Goal: Check status: Check status

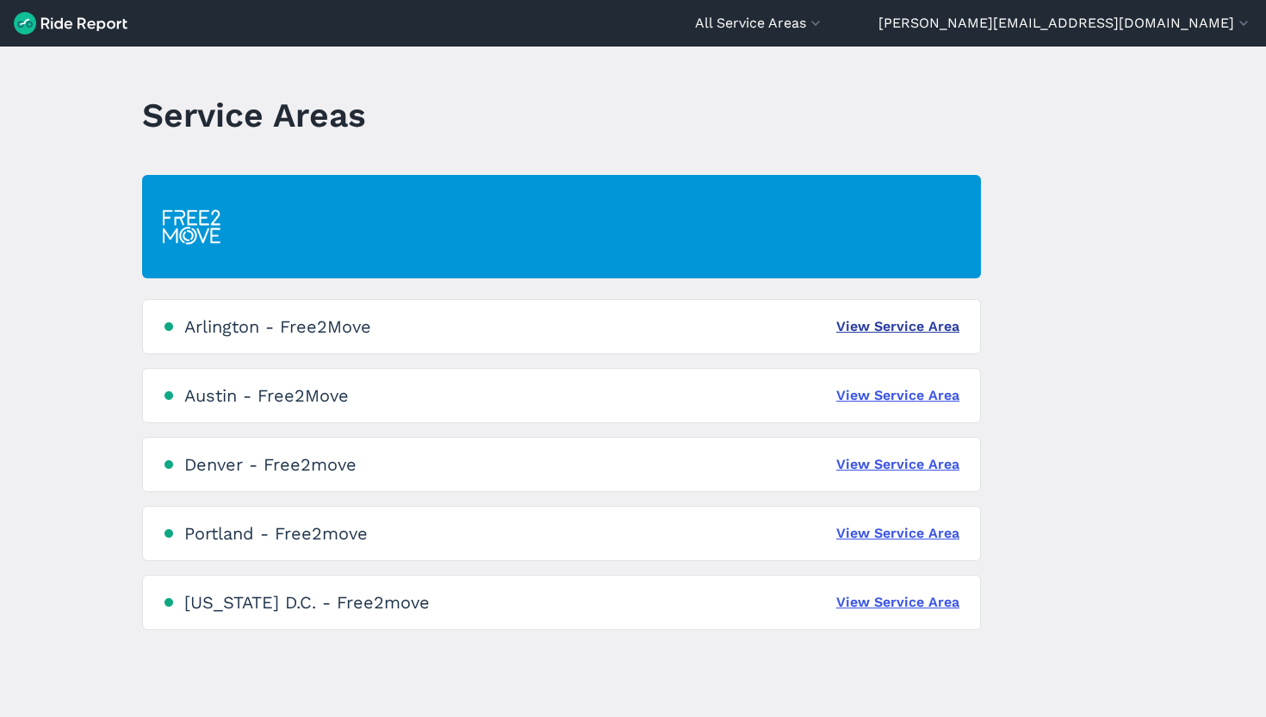
click at [897, 328] on link "View Service Area" at bounding box center [897, 326] width 123 height 21
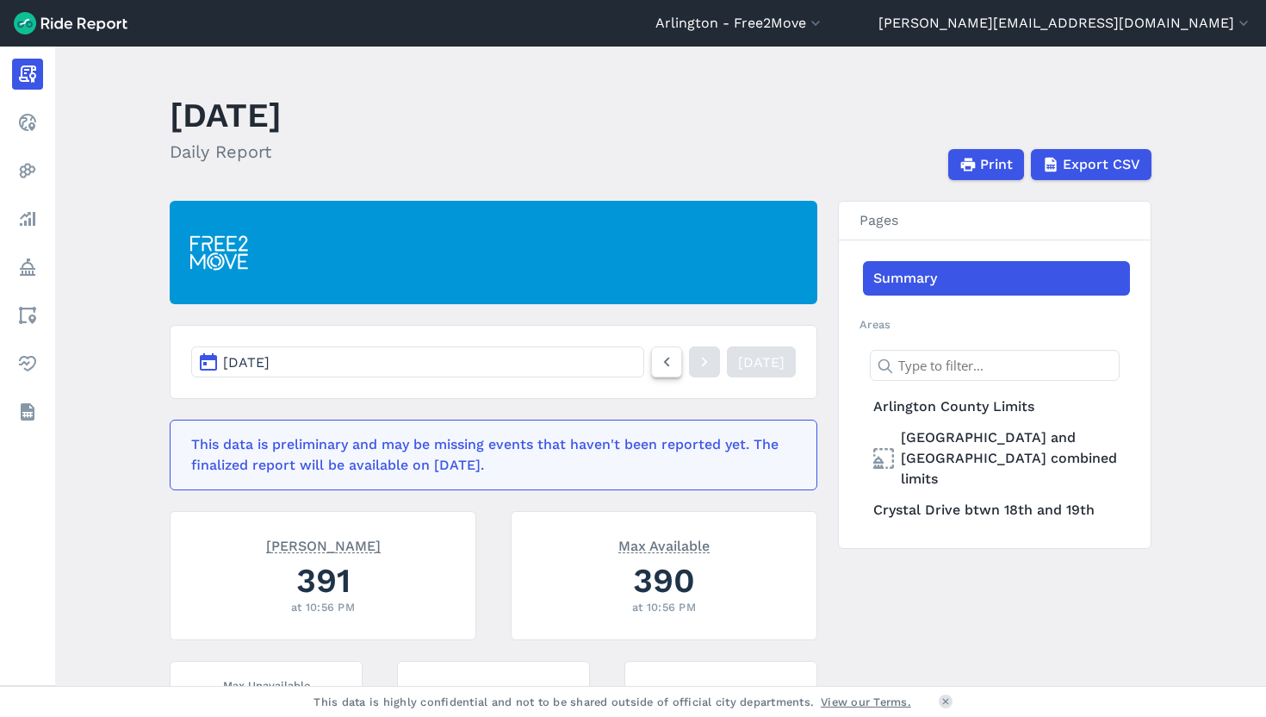
click at [657, 358] on icon at bounding box center [666, 361] width 19 height 21
click at [657, 356] on icon at bounding box center [666, 361] width 19 height 21
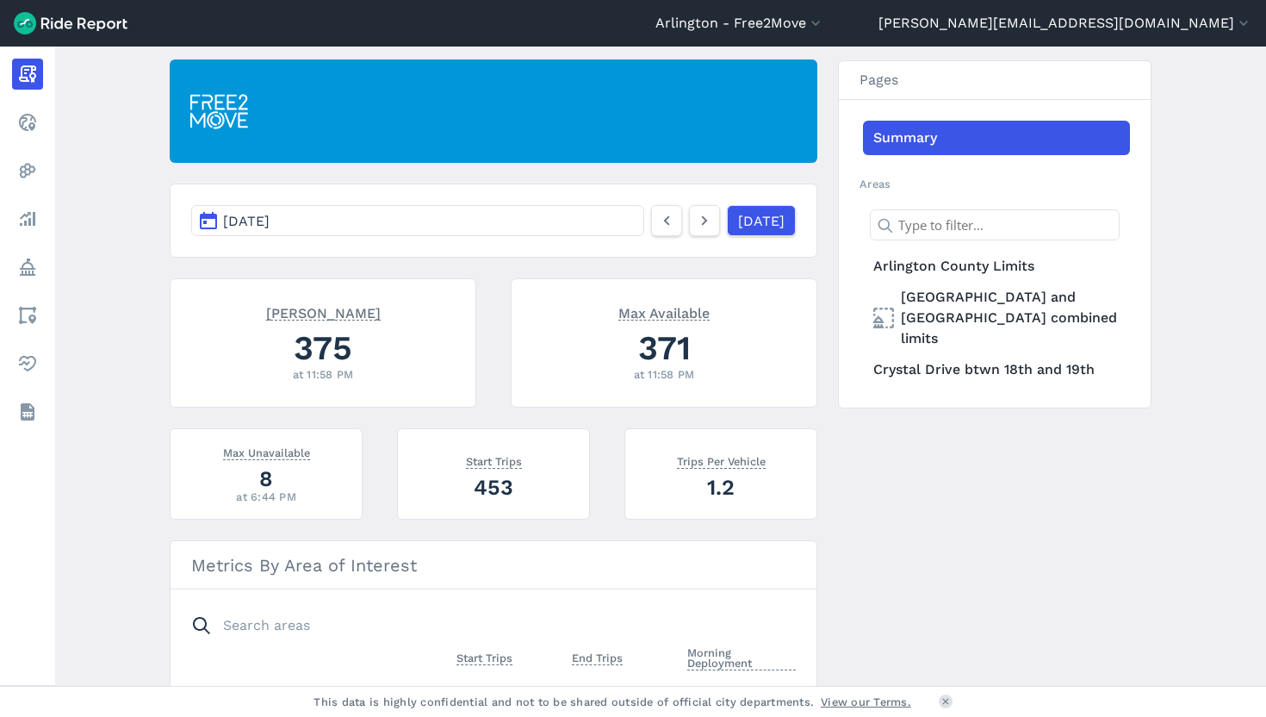
scroll to position [106, 0]
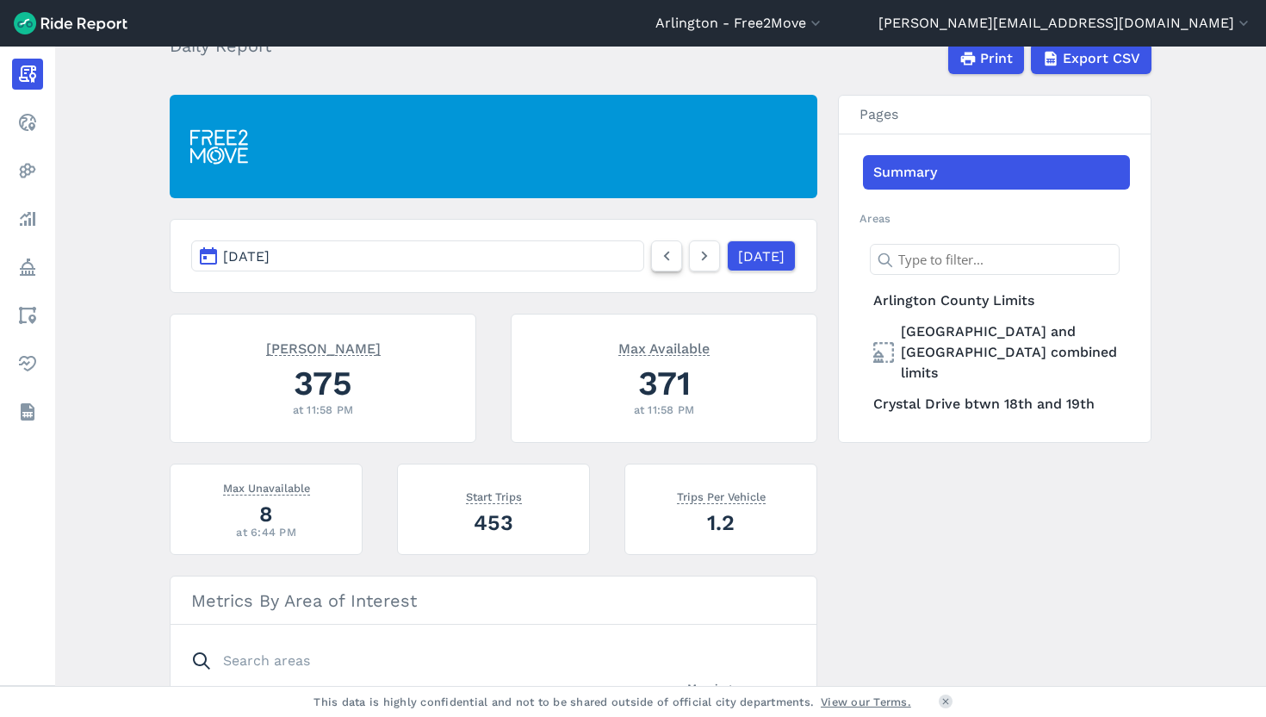
click at [642, 270] on nav "[DATE] [DATE]" at bounding box center [494, 256] width 648 height 74
click at [657, 256] on icon at bounding box center [666, 255] width 19 height 21
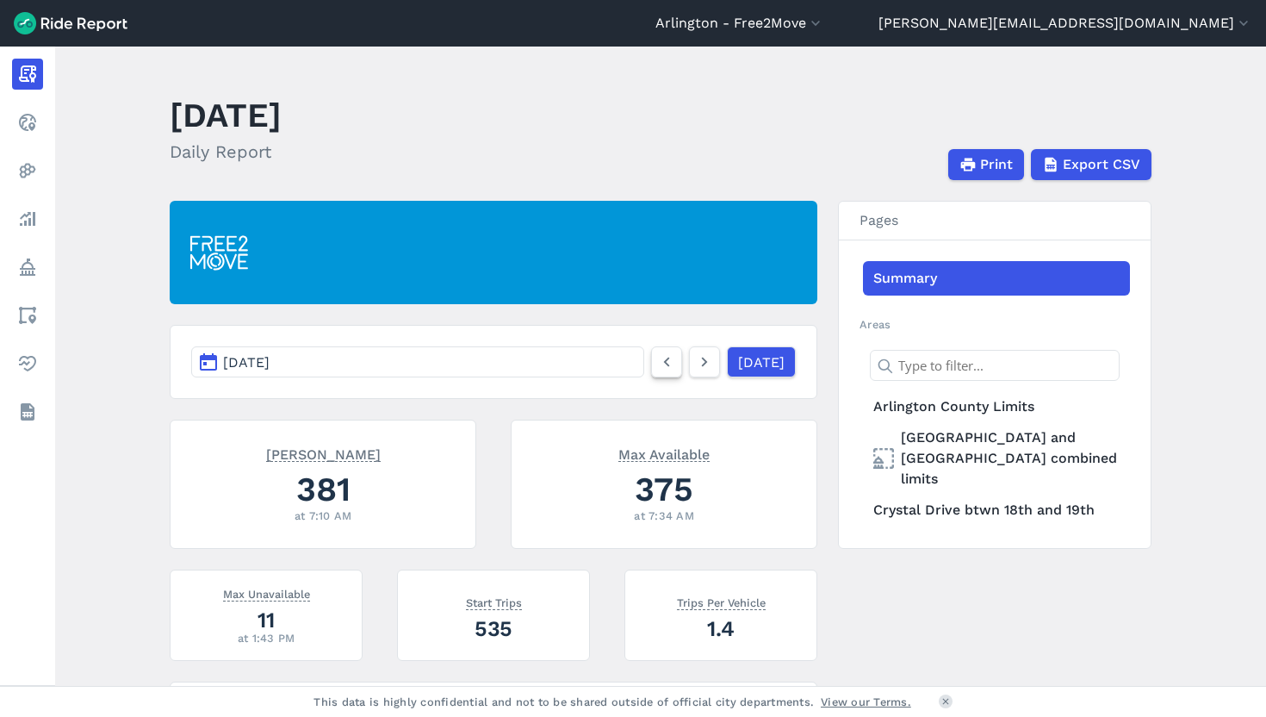
click at [657, 359] on icon at bounding box center [666, 361] width 19 height 21
click at [657, 366] on icon at bounding box center [666, 361] width 19 height 21
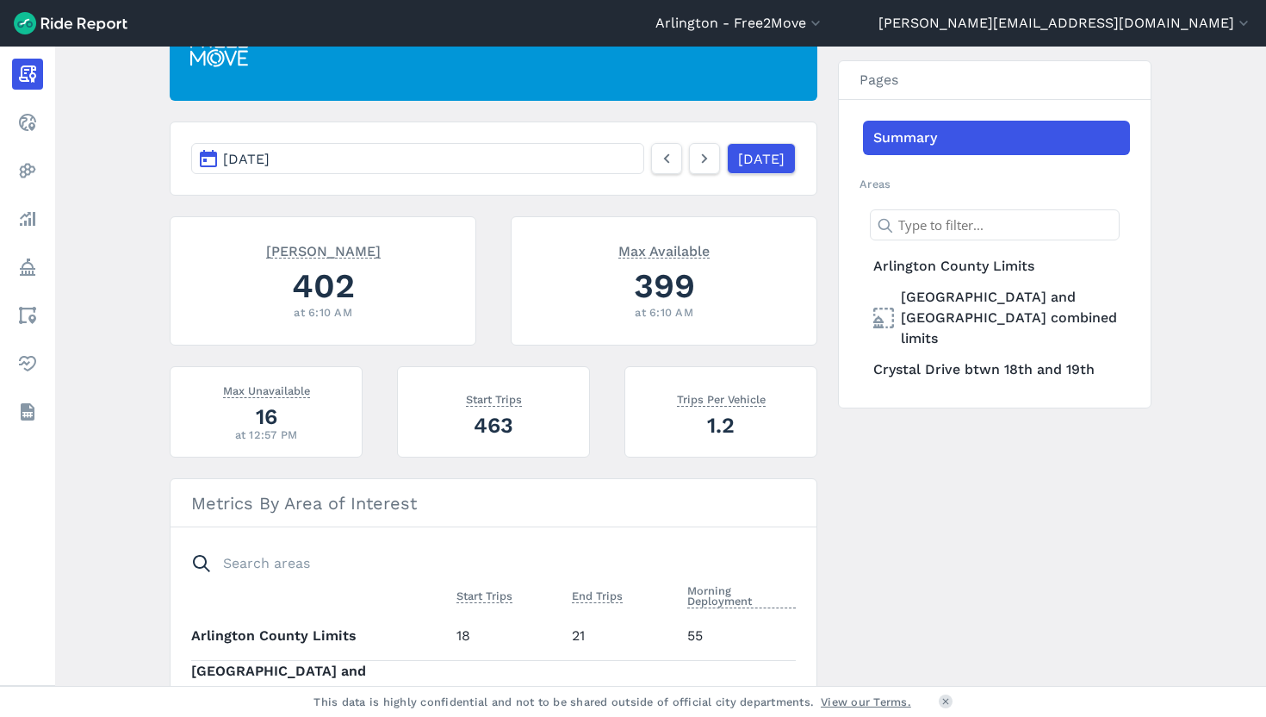
scroll to position [72, 0]
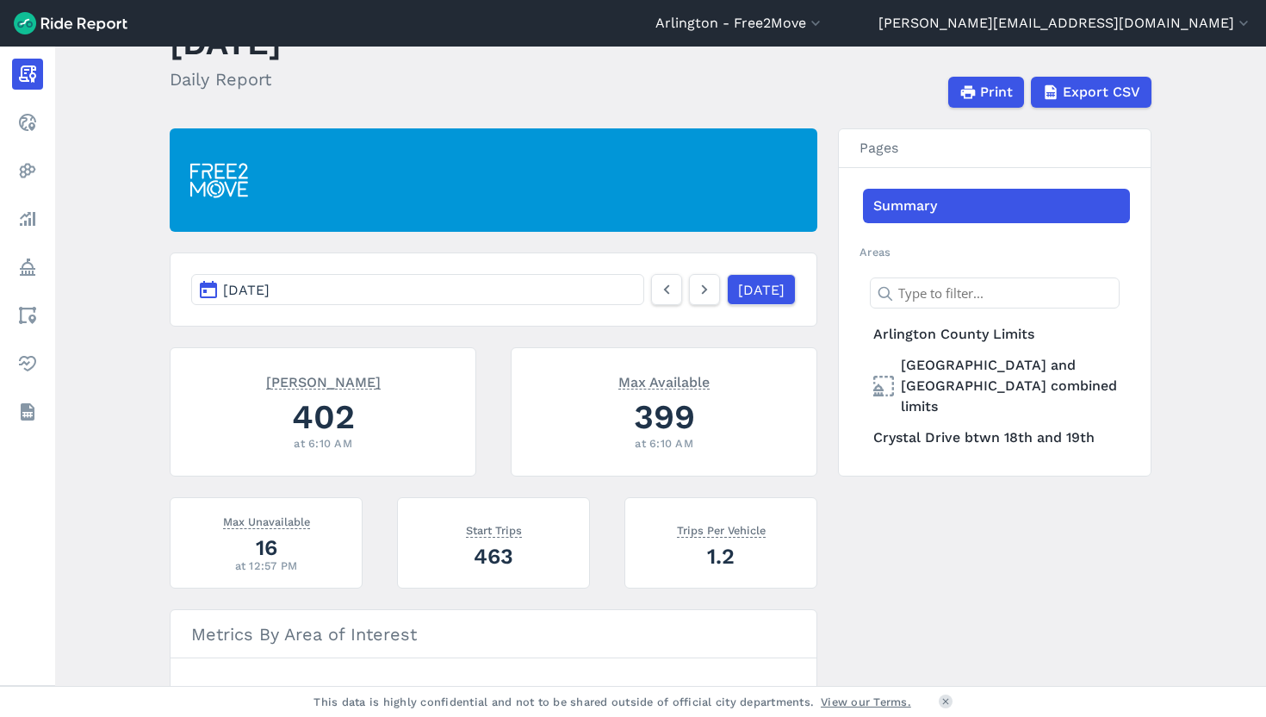
click at [198, 293] on button "[DATE]" at bounding box center [417, 289] width 453 height 31
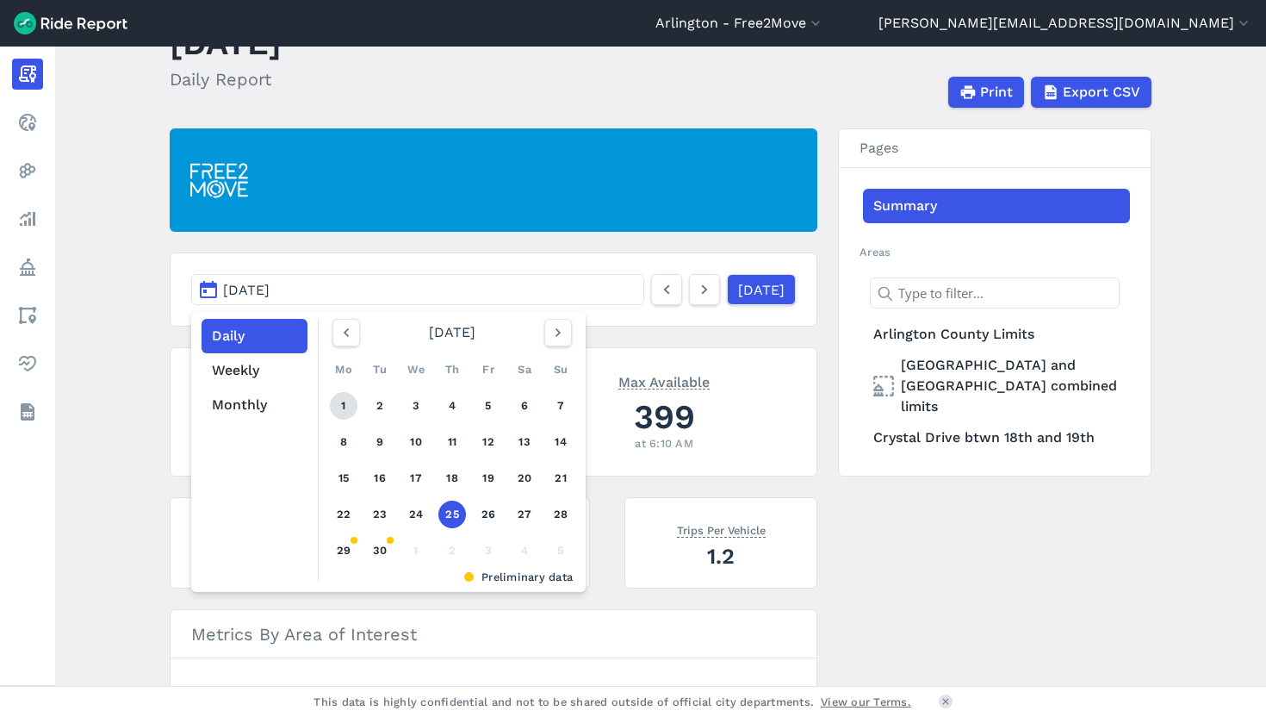
click at [344, 407] on link "1" at bounding box center [344, 406] width 28 height 28
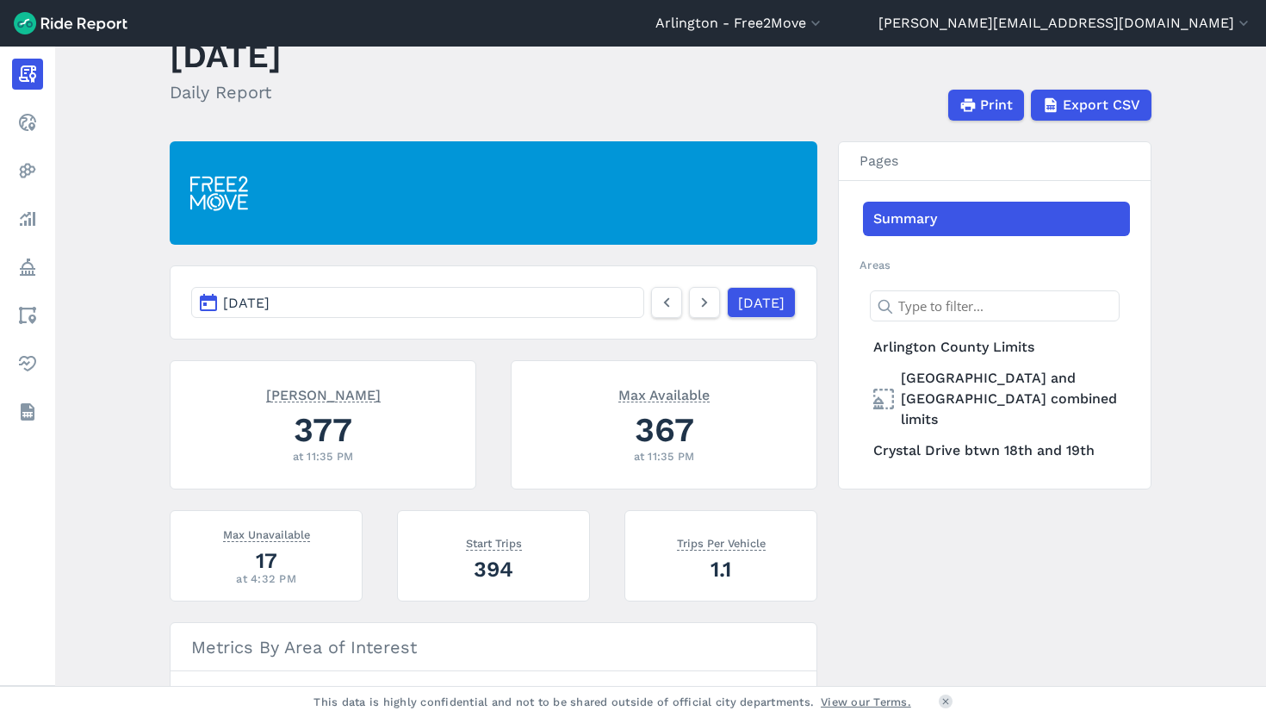
scroll to position [56, 0]
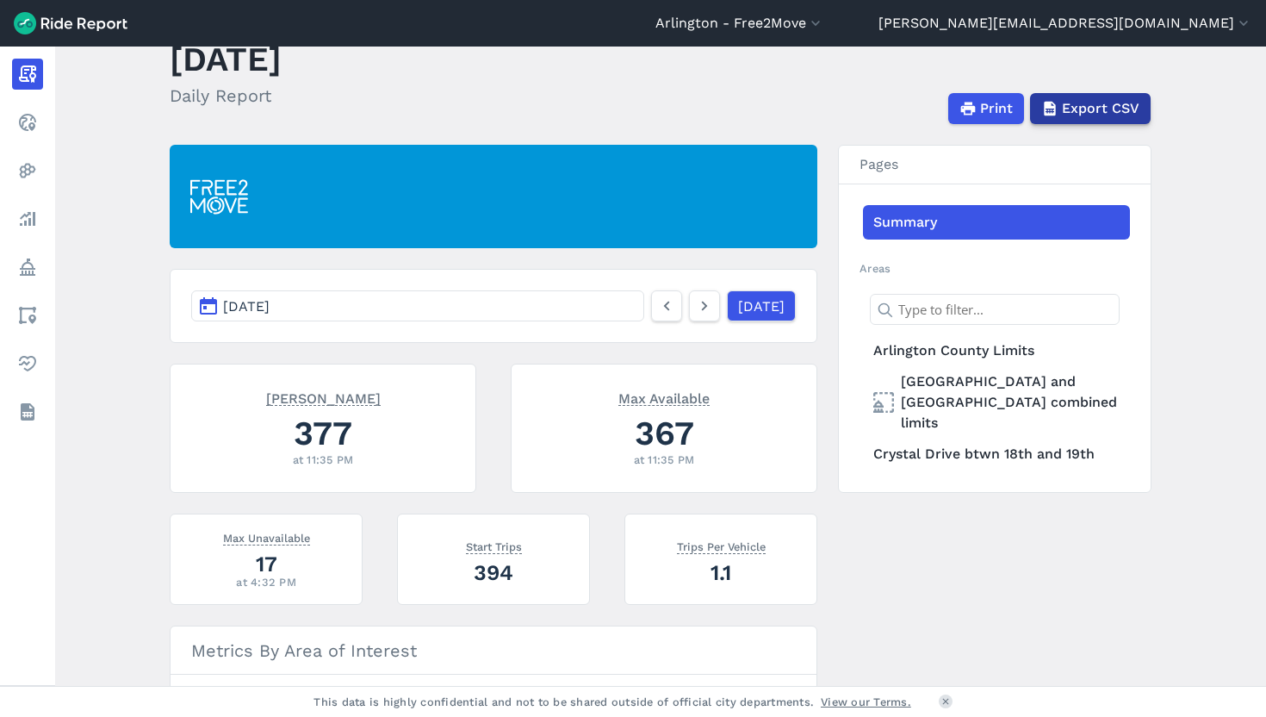
click at [1096, 112] on span "Export CSV" at bounding box center [1101, 108] width 78 height 21
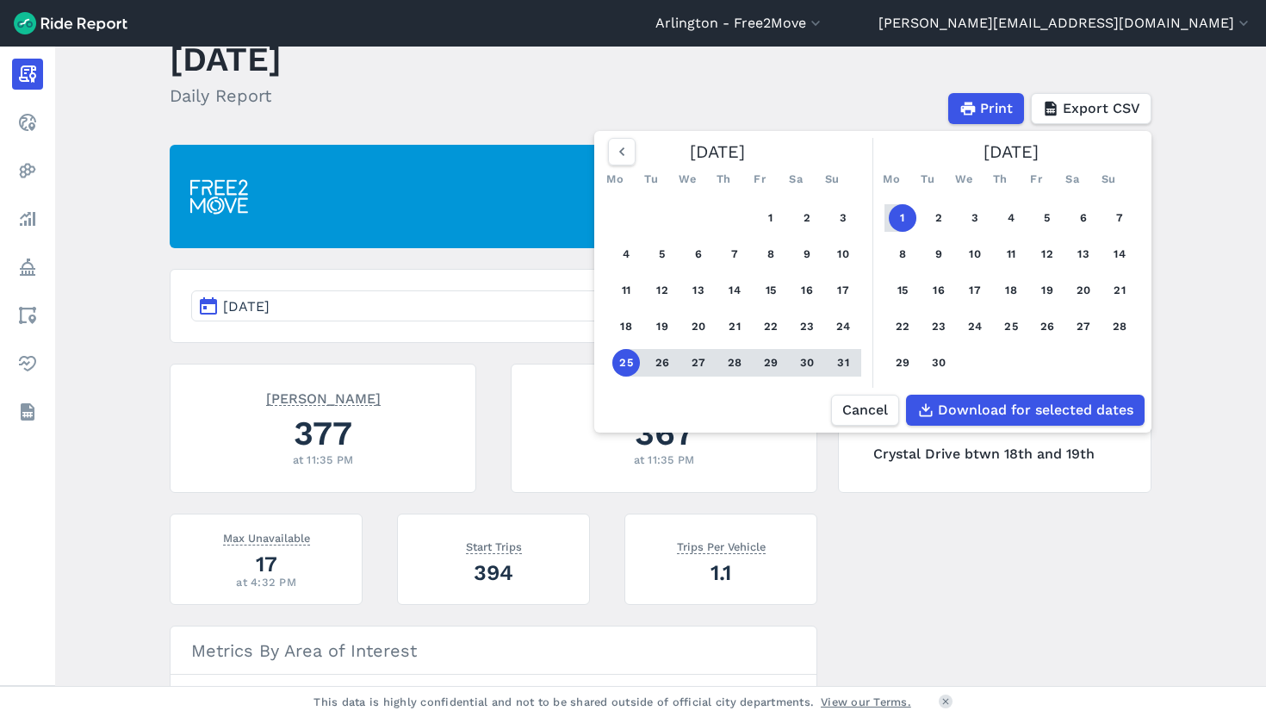
click at [901, 232] on button "1" at bounding box center [903, 218] width 28 height 28
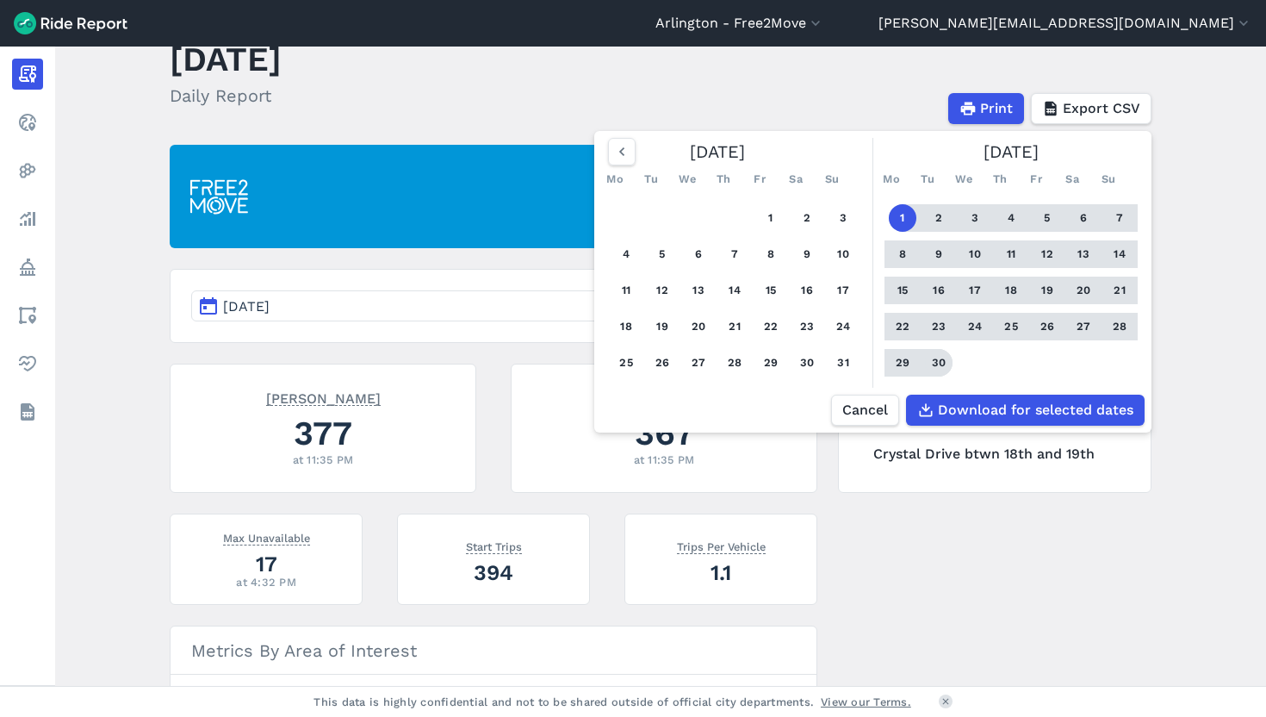
click at [936, 376] on button "30" at bounding box center [939, 363] width 28 height 28
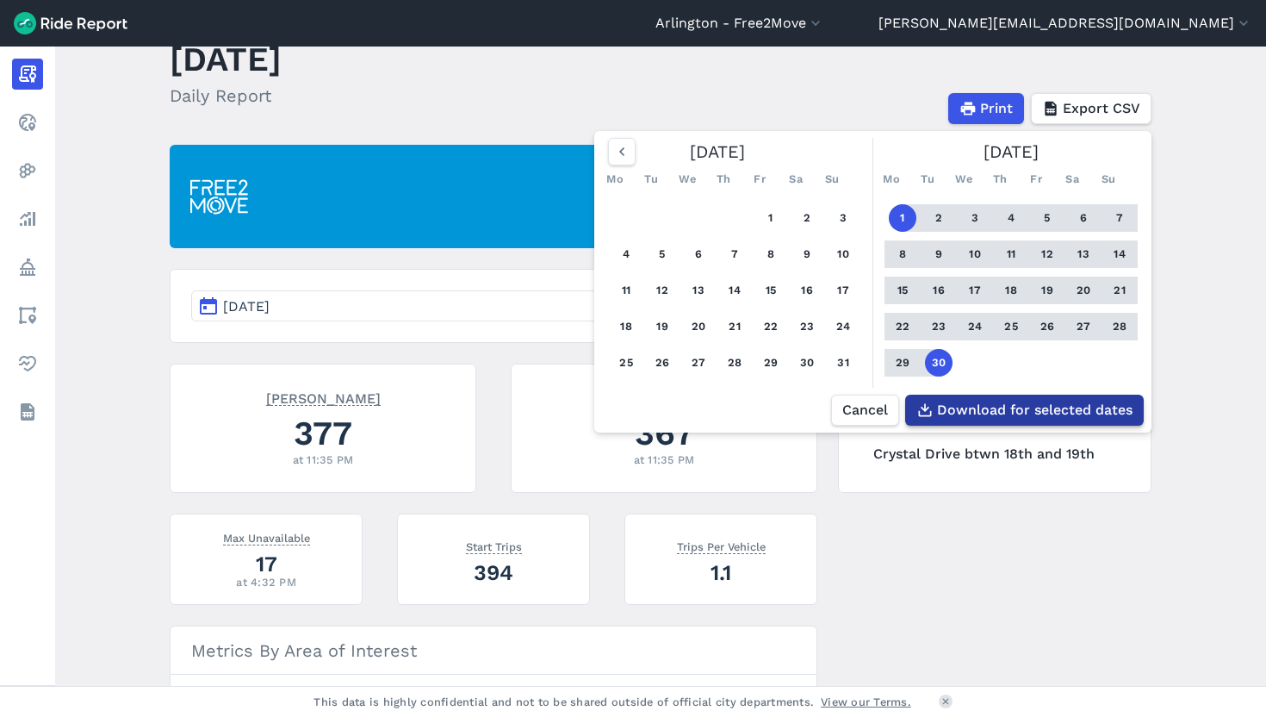
click at [1042, 420] on span "Download for selected dates" at bounding box center [1035, 410] width 196 height 21
click at [832, 108] on div "Print Export CSV [DATE] Mo Tu We Th Fr Sa Su 1 2 3 4 5 6 7 8 9 10 11 12 13 14 1…" at bounding box center [740, 108] width 877 height 31
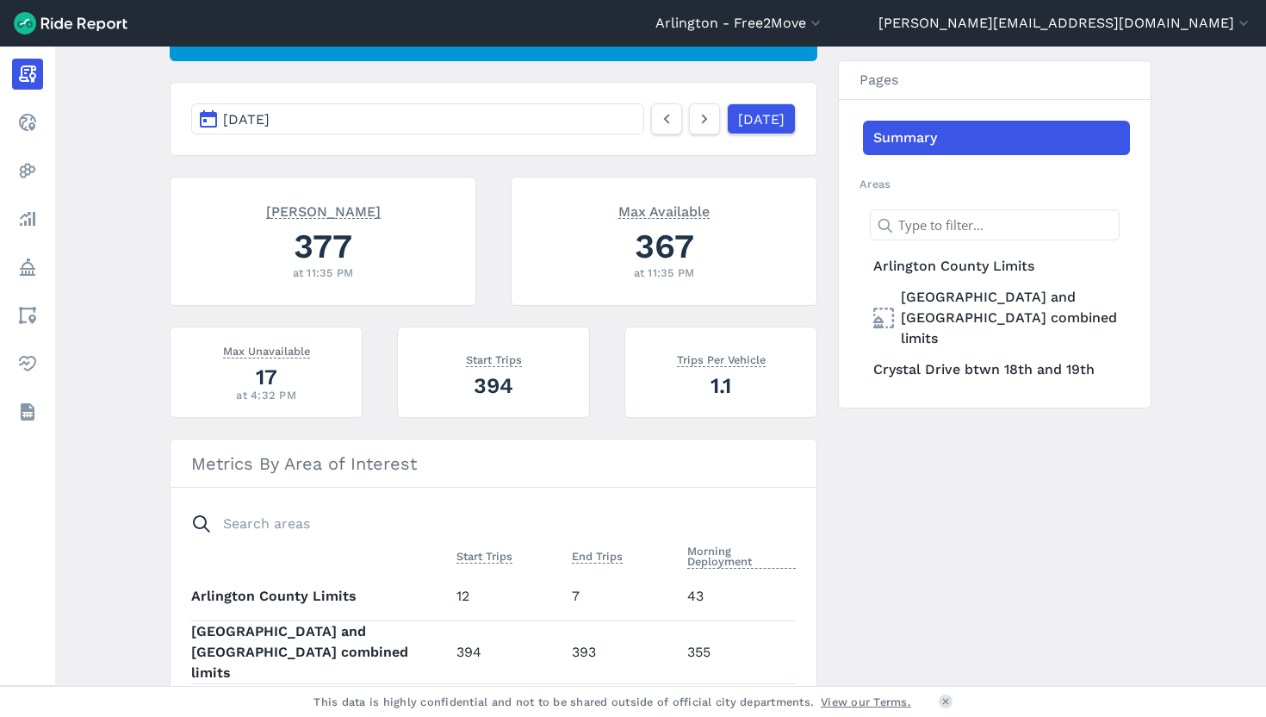
scroll to position [242, 0]
click at [695, 121] on icon at bounding box center [704, 119] width 19 height 21
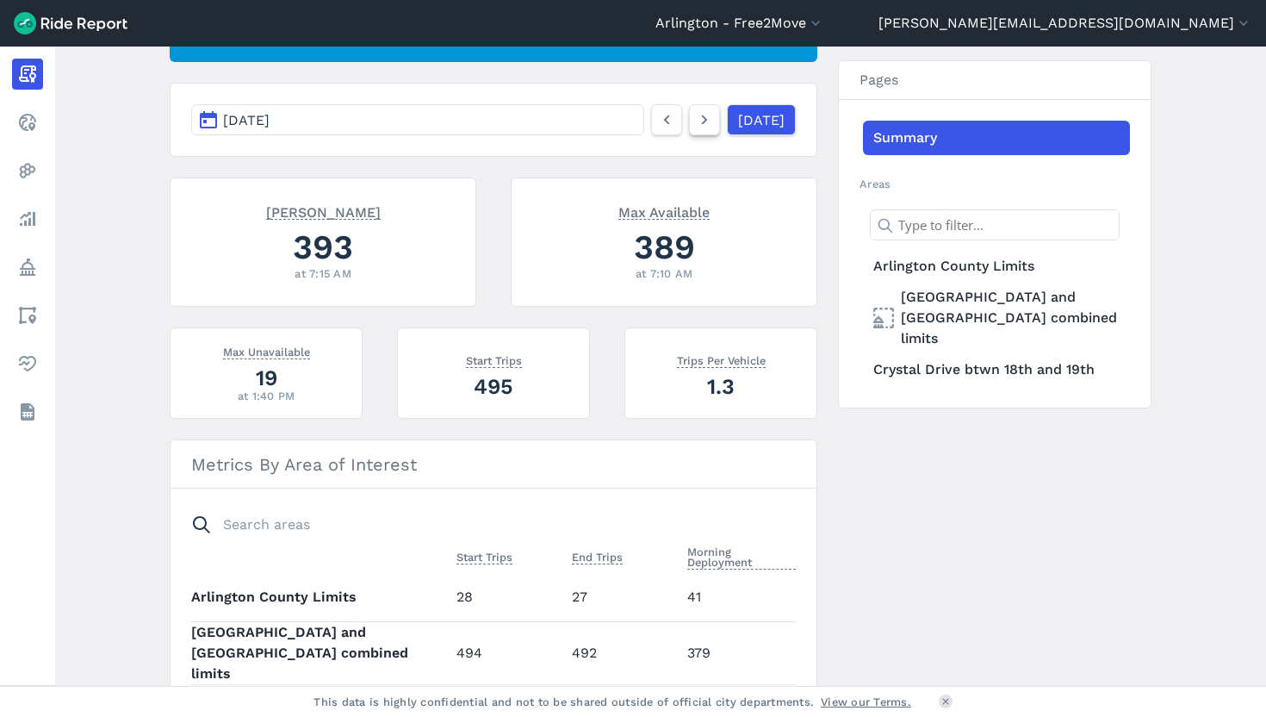
click at [695, 121] on icon at bounding box center [704, 119] width 19 height 21
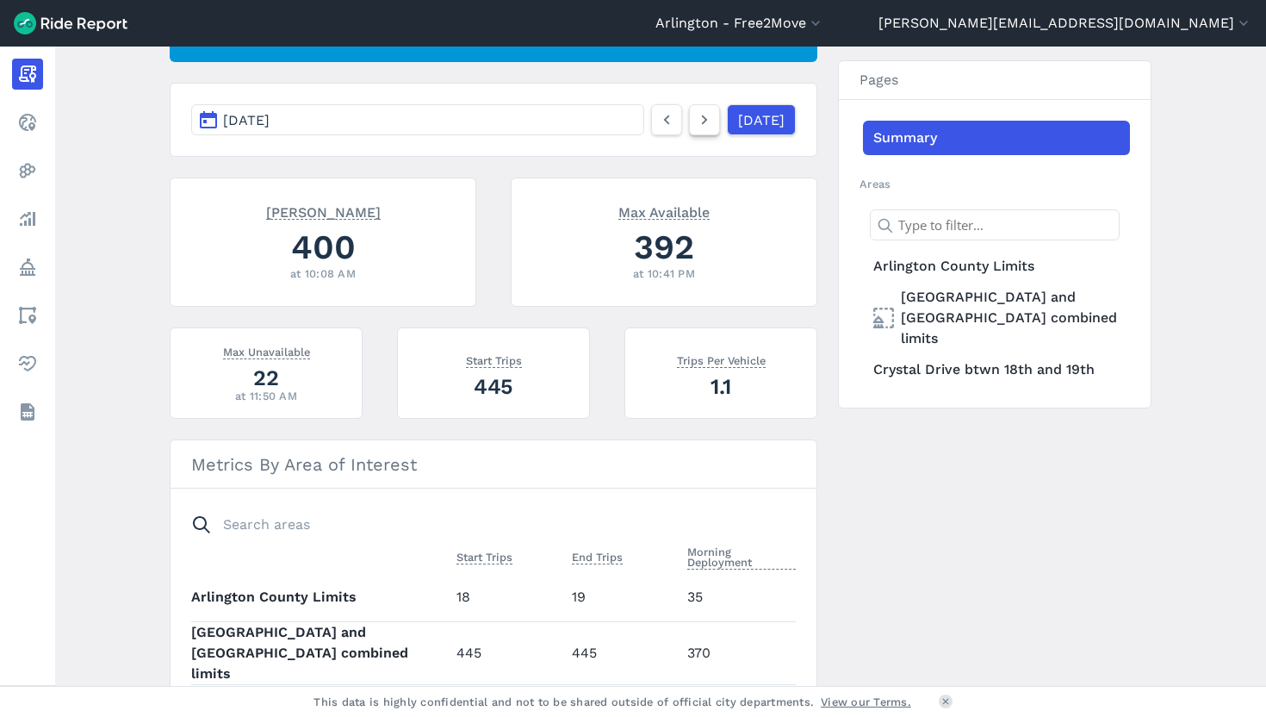
click at [695, 121] on icon at bounding box center [704, 119] width 19 height 21
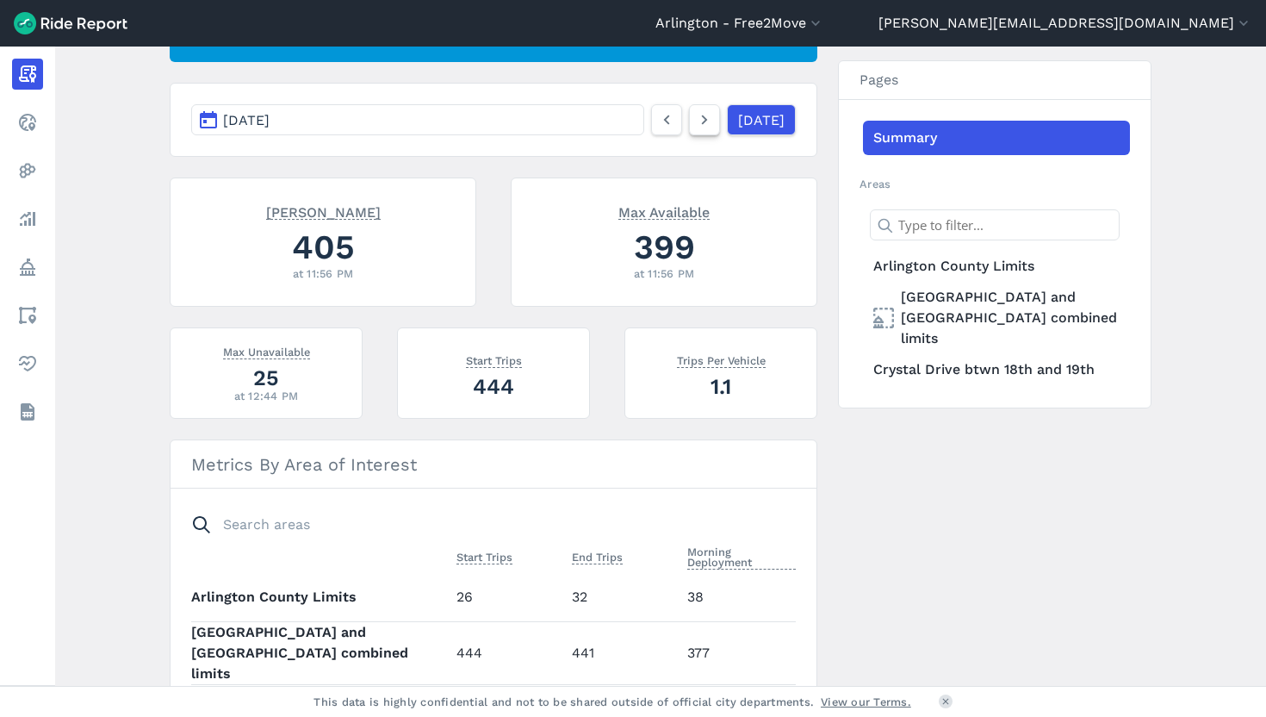
click at [695, 121] on icon at bounding box center [704, 119] width 19 height 21
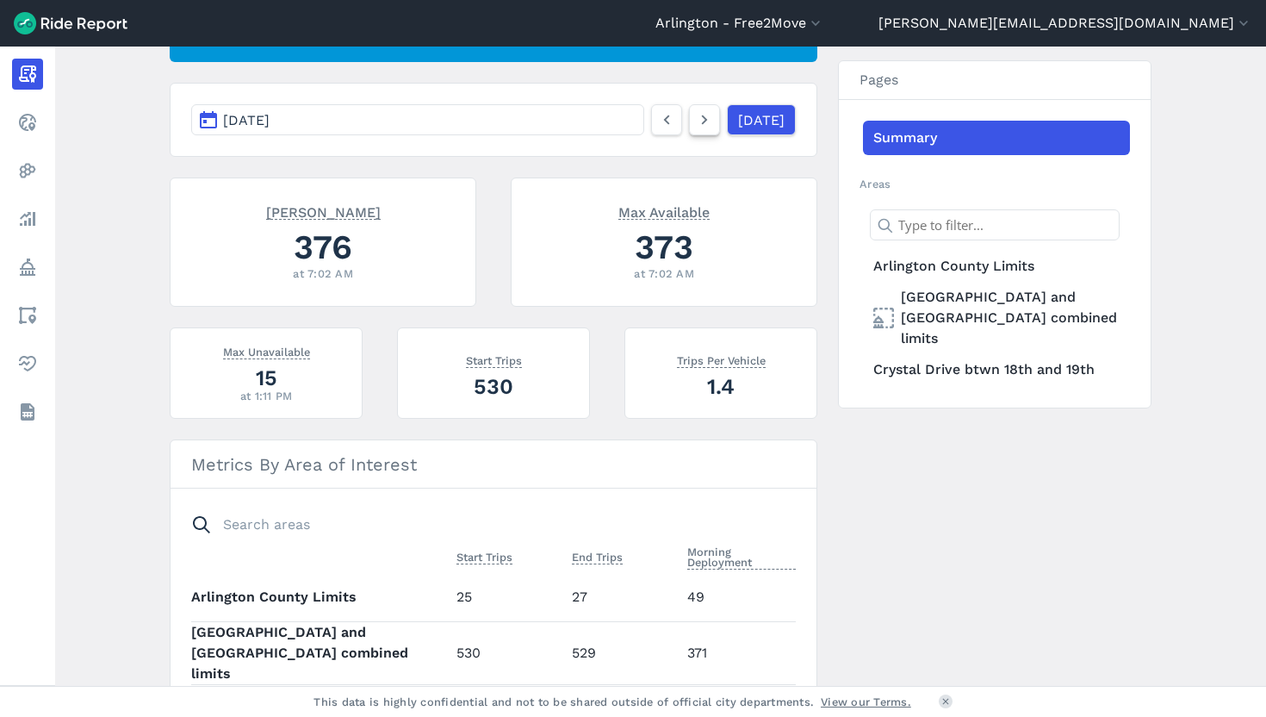
click at [695, 122] on icon at bounding box center [704, 119] width 19 height 21
click at [695, 123] on icon at bounding box center [704, 119] width 19 height 21
click at [695, 124] on icon at bounding box center [704, 119] width 19 height 21
click at [695, 113] on icon at bounding box center [704, 119] width 19 height 21
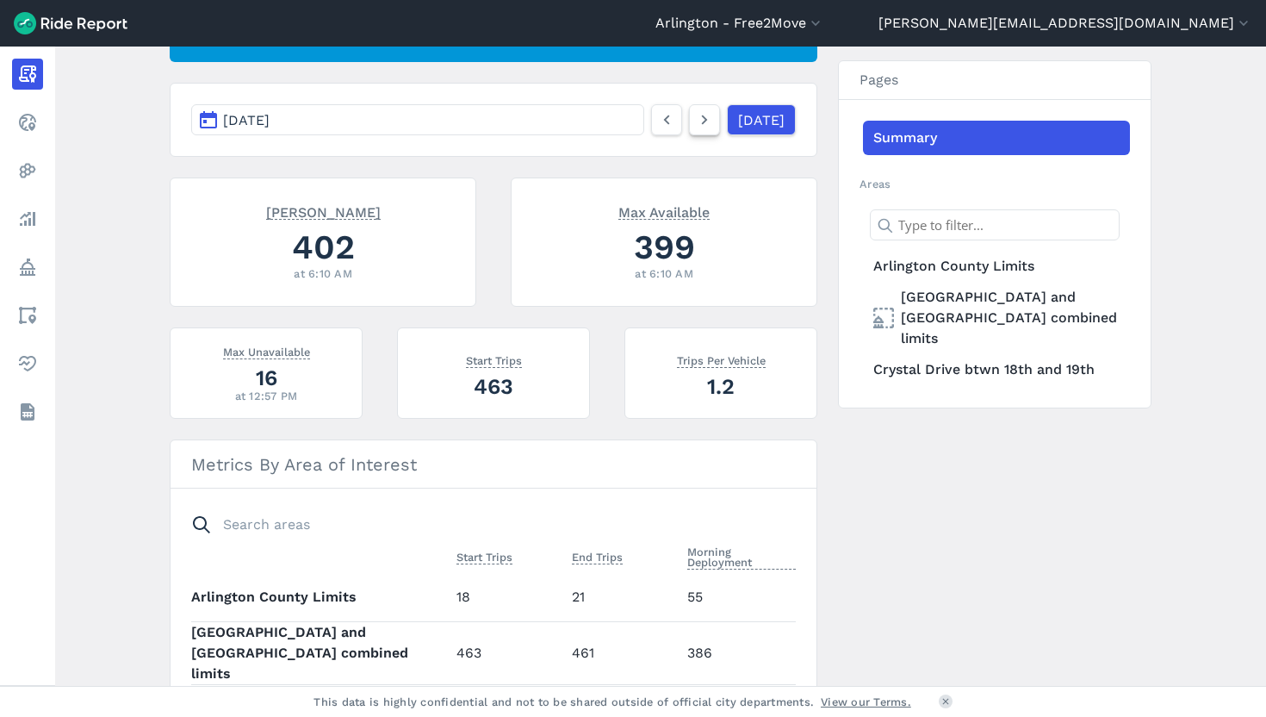
click at [695, 115] on icon at bounding box center [704, 119] width 19 height 21
click at [695, 116] on icon at bounding box center [704, 119] width 19 height 21
click at [695, 128] on icon at bounding box center [704, 119] width 19 height 21
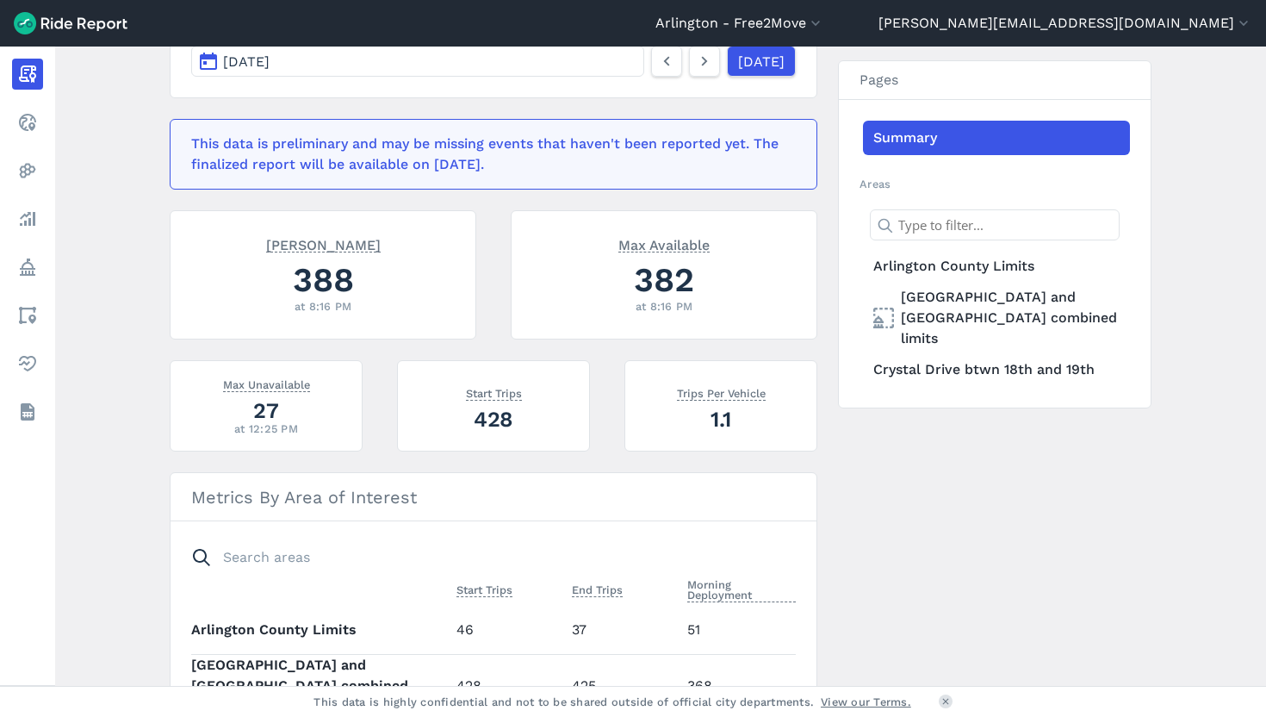
scroll to position [307, 0]
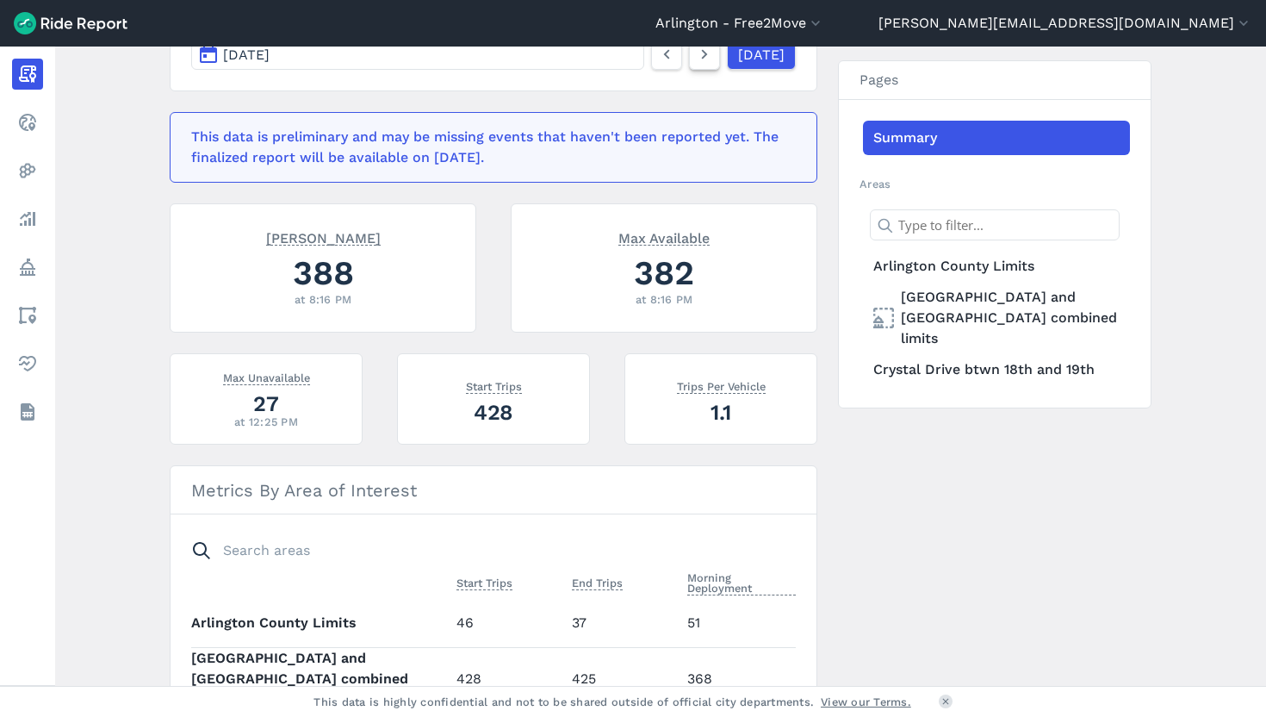
click at [695, 54] on icon at bounding box center [704, 54] width 19 height 21
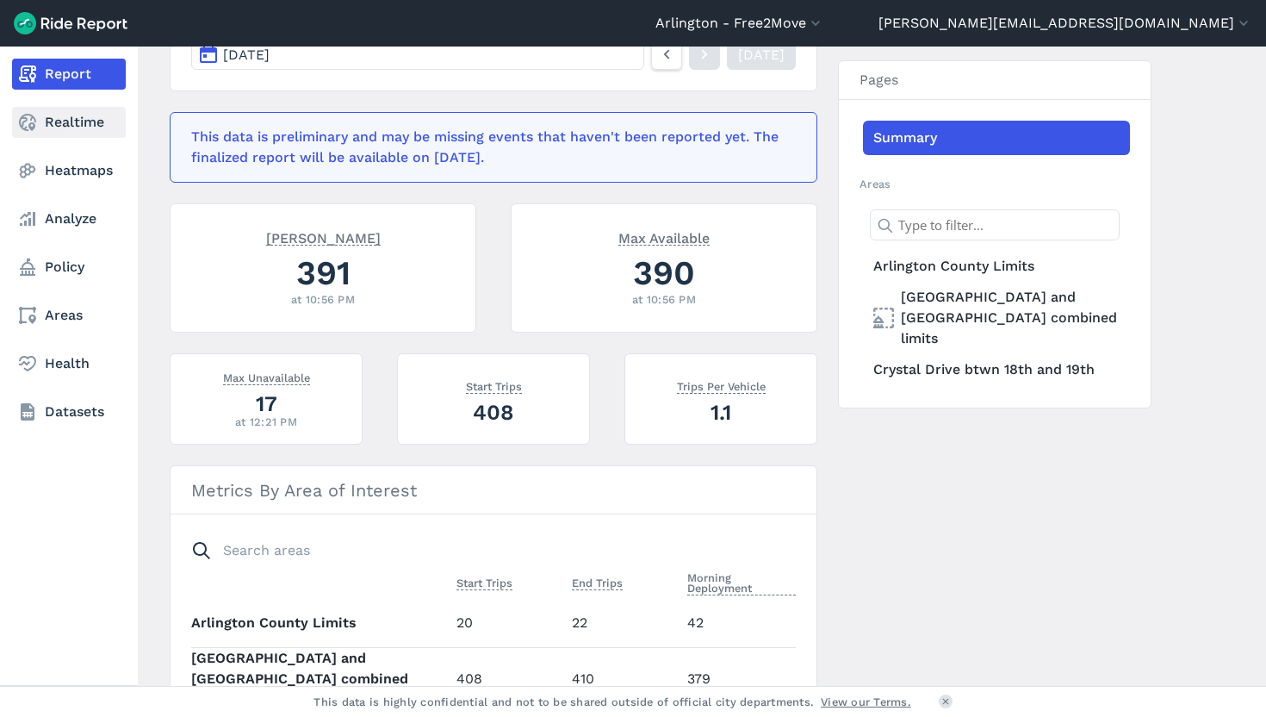
click at [74, 123] on link "Realtime" at bounding box center [69, 122] width 114 height 31
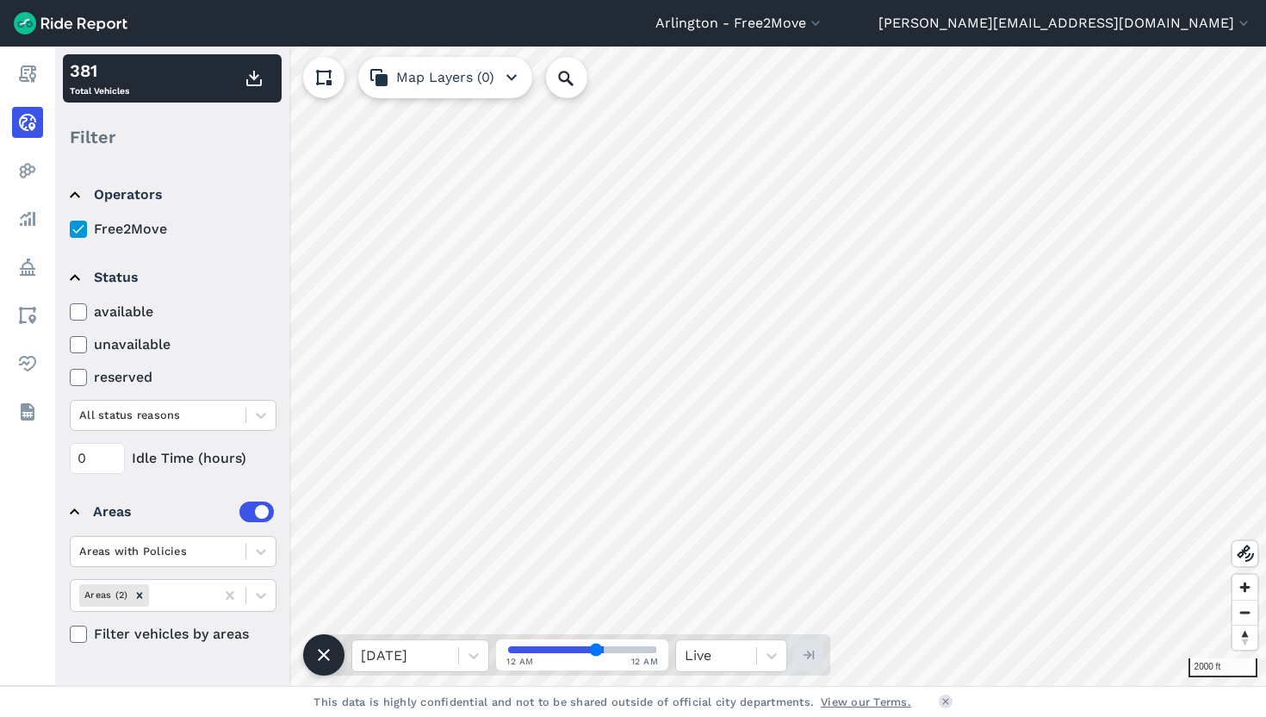
click at [81, 311] on icon at bounding box center [79, 311] width 16 height 17
click at [70, 311] on input "available" at bounding box center [70, 306] width 0 height 11
click at [81, 310] on use at bounding box center [77, 311] width 11 height 9
click at [70, 310] on input "available" at bounding box center [70, 306] width 0 height 11
click at [254, 412] on icon at bounding box center [260, 415] width 17 height 17
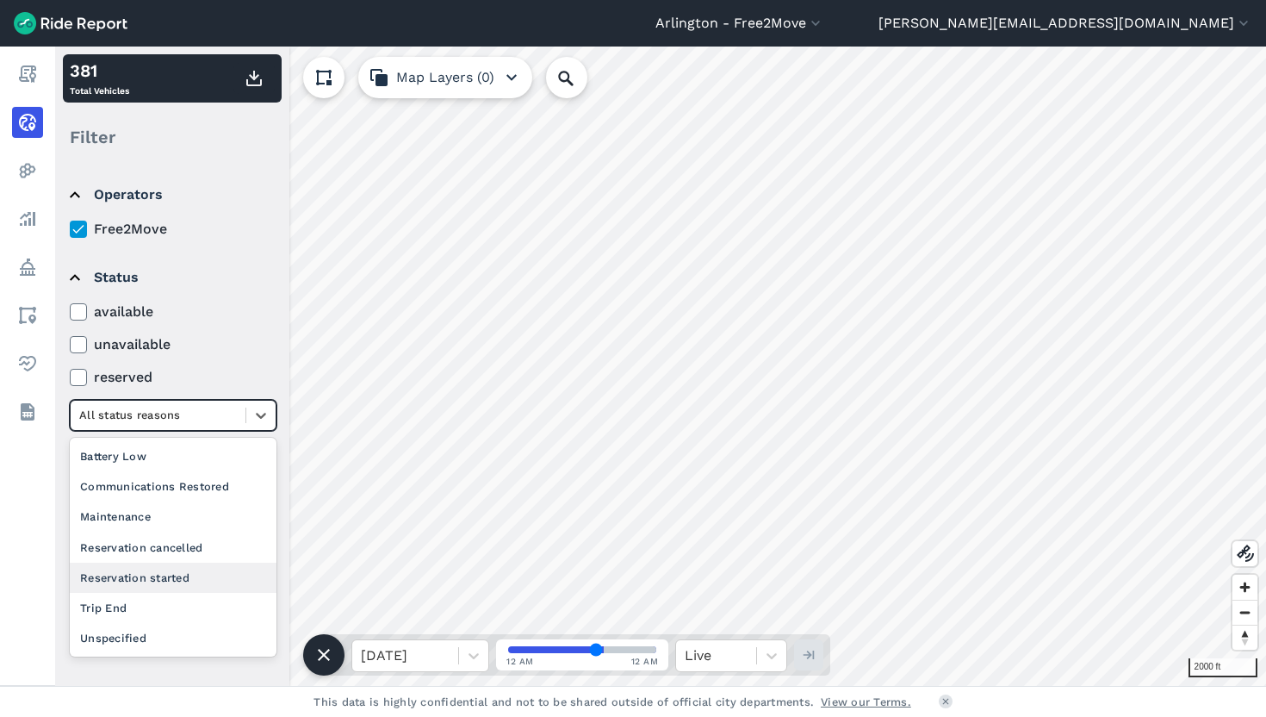
click at [171, 575] on div "Reservation started" at bounding box center [173, 577] width 207 height 30
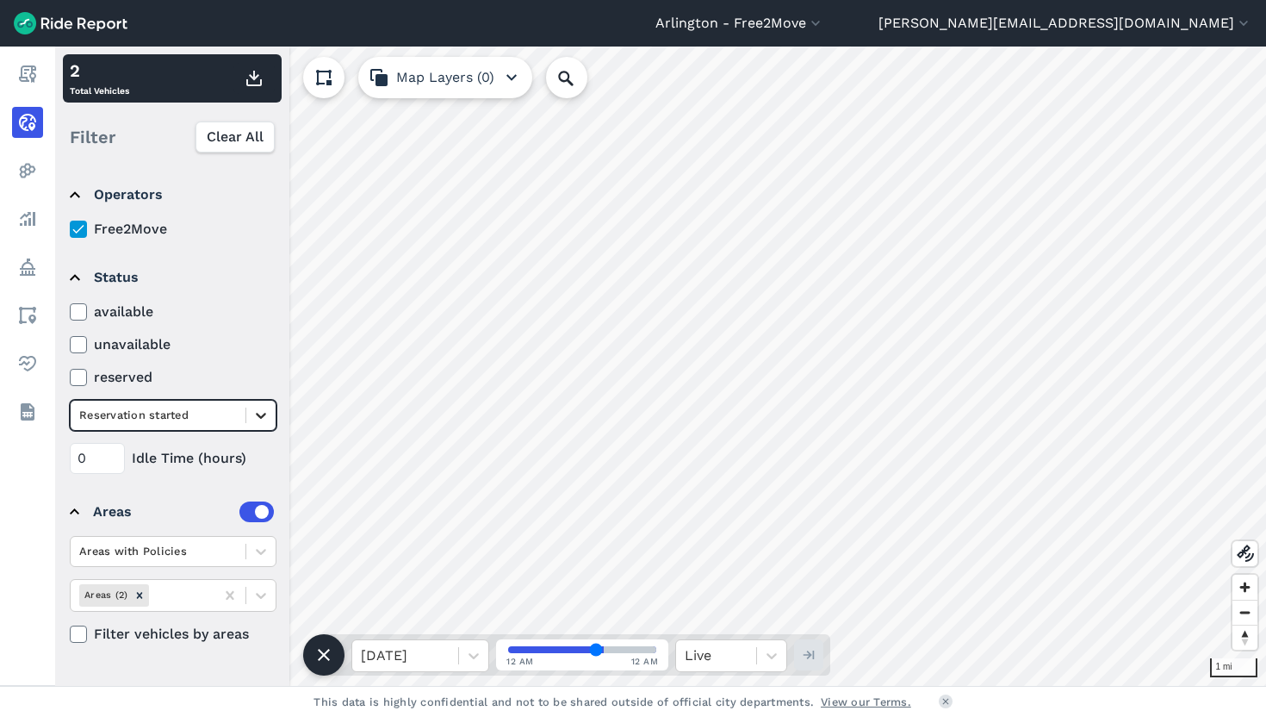
click at [261, 414] on icon at bounding box center [260, 415] width 17 height 17
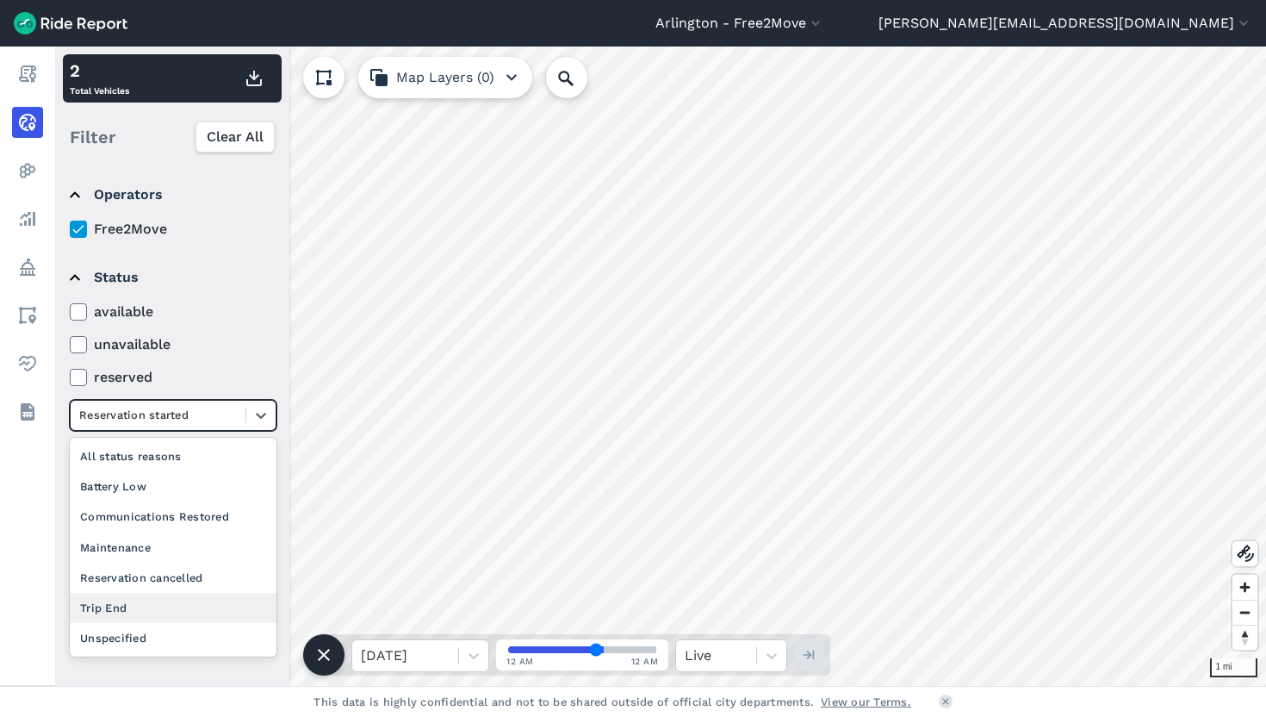
click at [161, 617] on div "Trip End" at bounding box center [173, 608] width 207 height 30
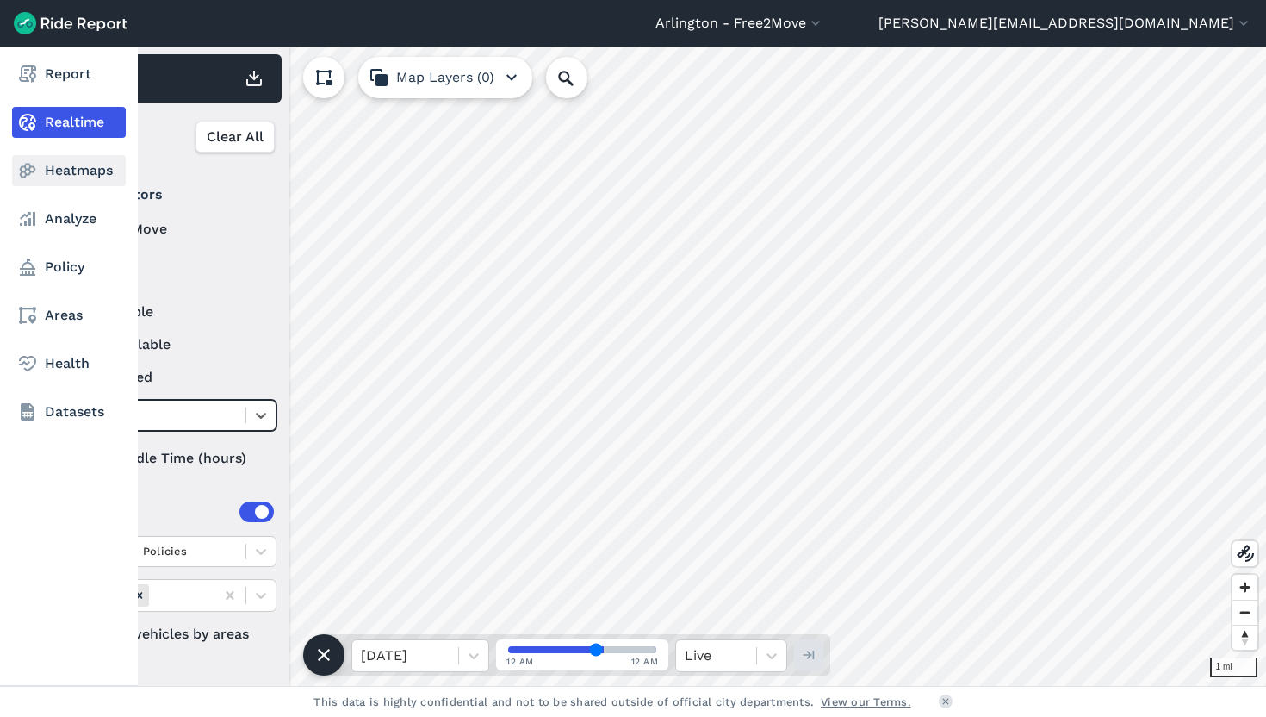
click at [59, 171] on link "Heatmaps" at bounding box center [69, 170] width 114 height 31
